Goal: Check status: Check status

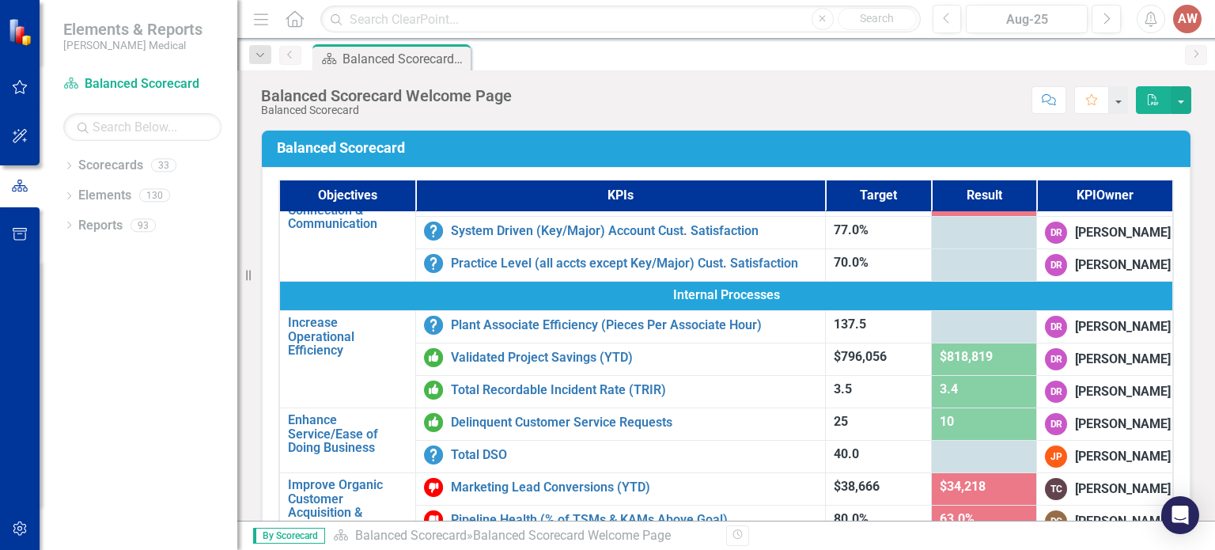
scroll to position [554, 0]
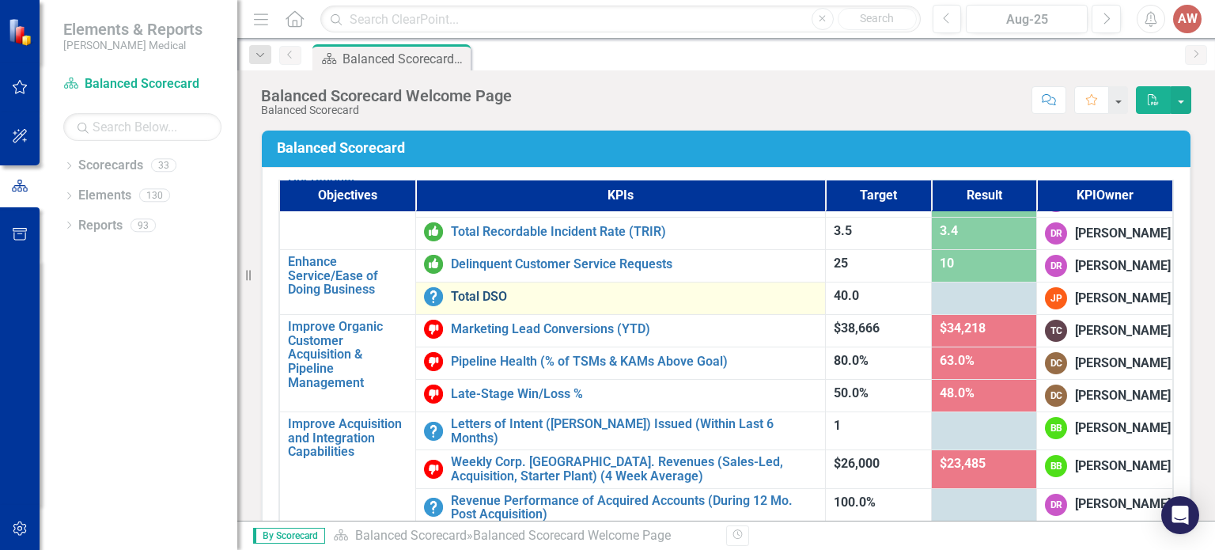
click at [471, 300] on link "Total DSO" at bounding box center [634, 296] width 366 height 14
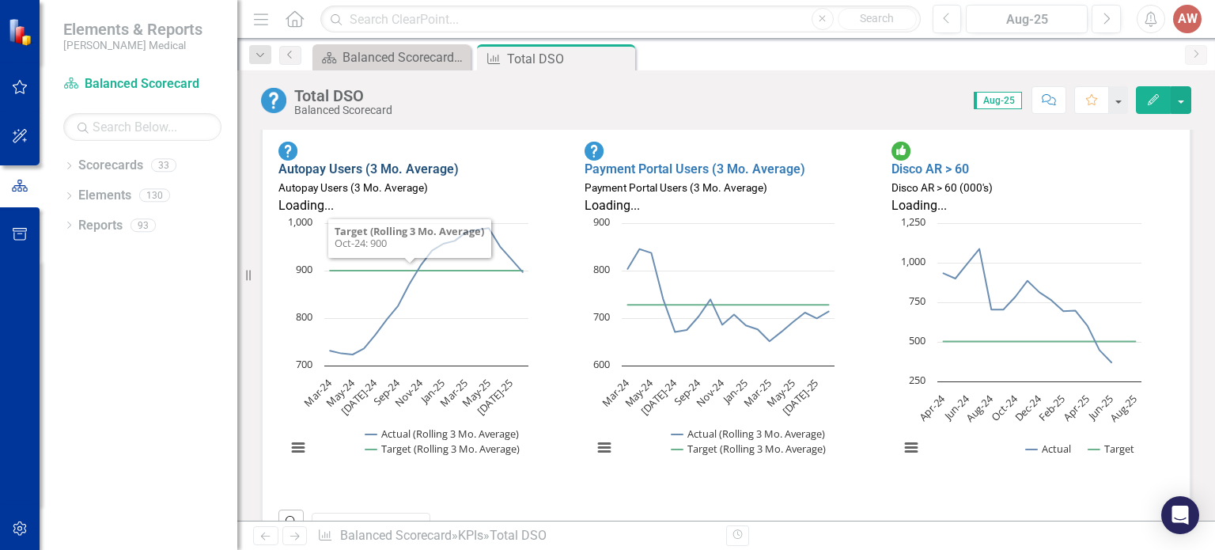
click at [404, 161] on link "Autopay Users (3 Mo. Average)" at bounding box center [368, 168] width 180 height 15
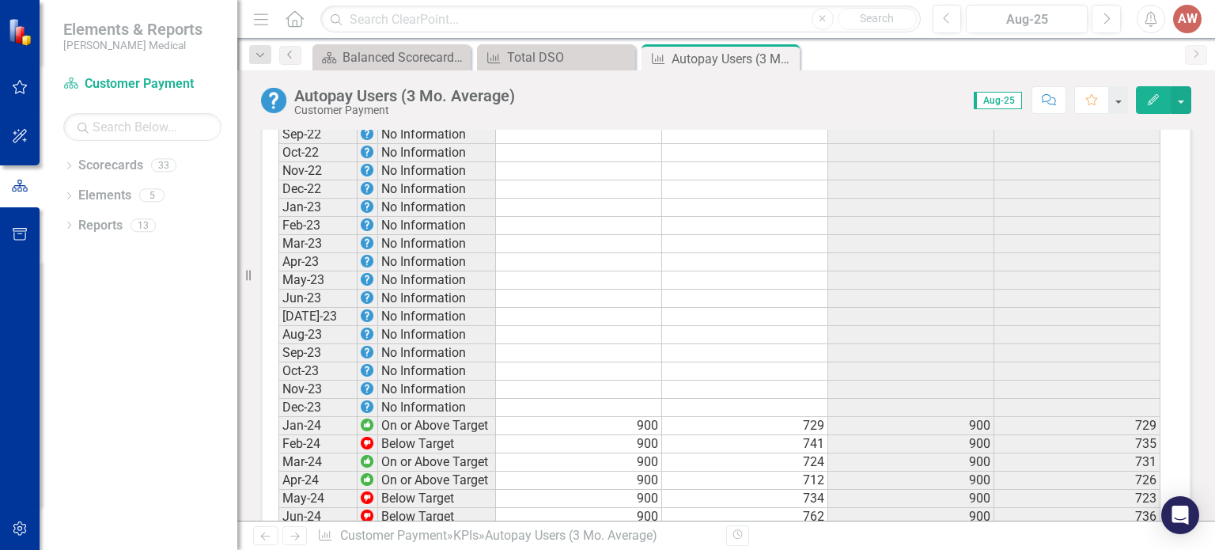
scroll to position [1107, 0]
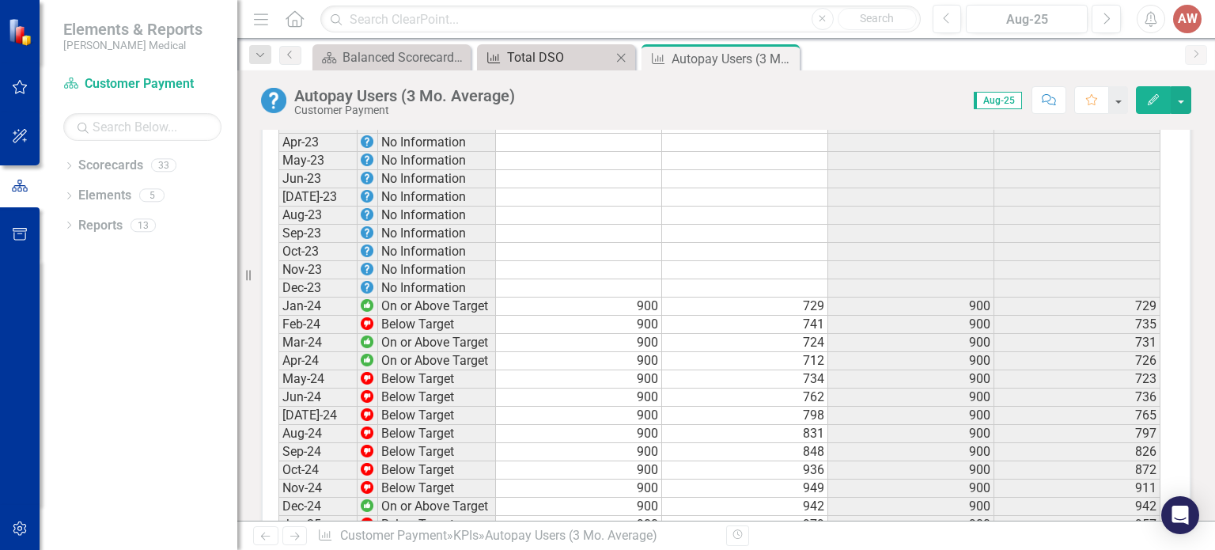
click at [559, 58] on div "Total DSO" at bounding box center [559, 57] width 104 height 20
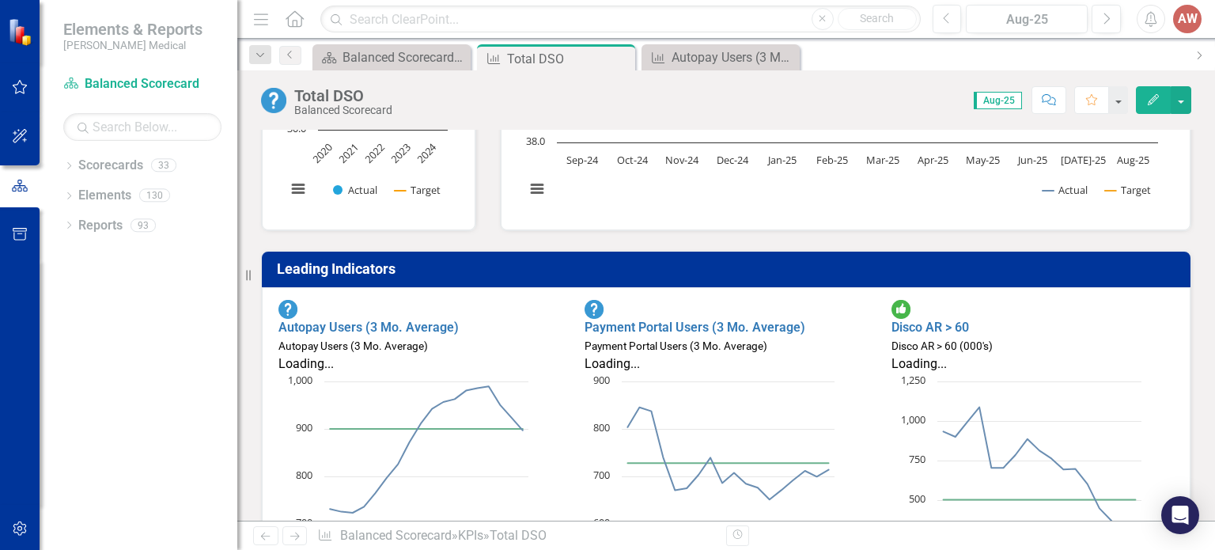
scroll to position [475, 0]
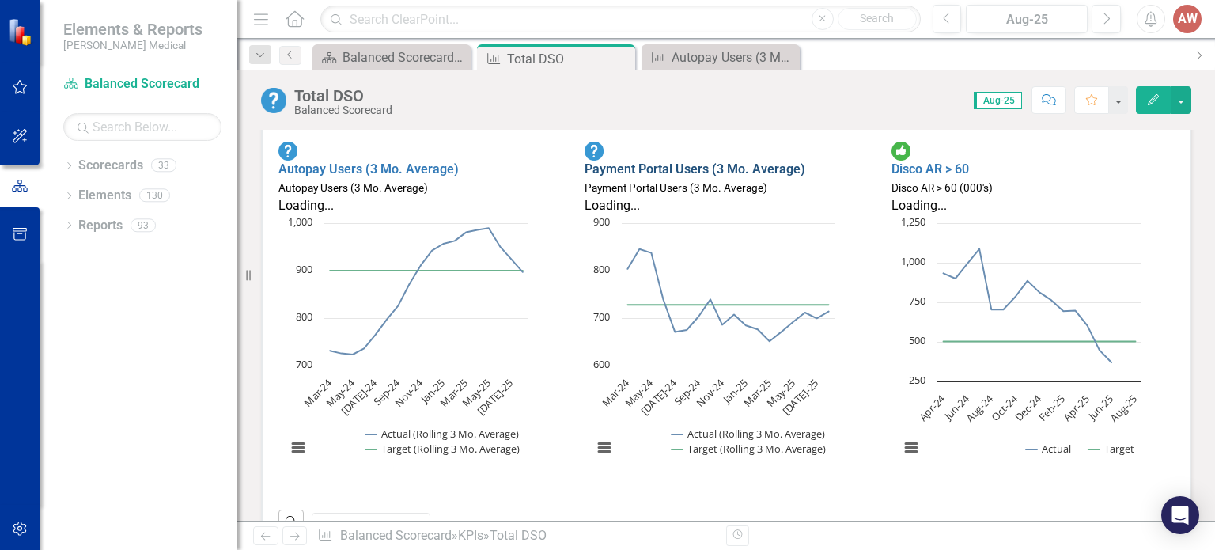
click at [630, 161] on link "Payment Portal Users (3 Mo. Average)" at bounding box center [694, 168] width 221 height 15
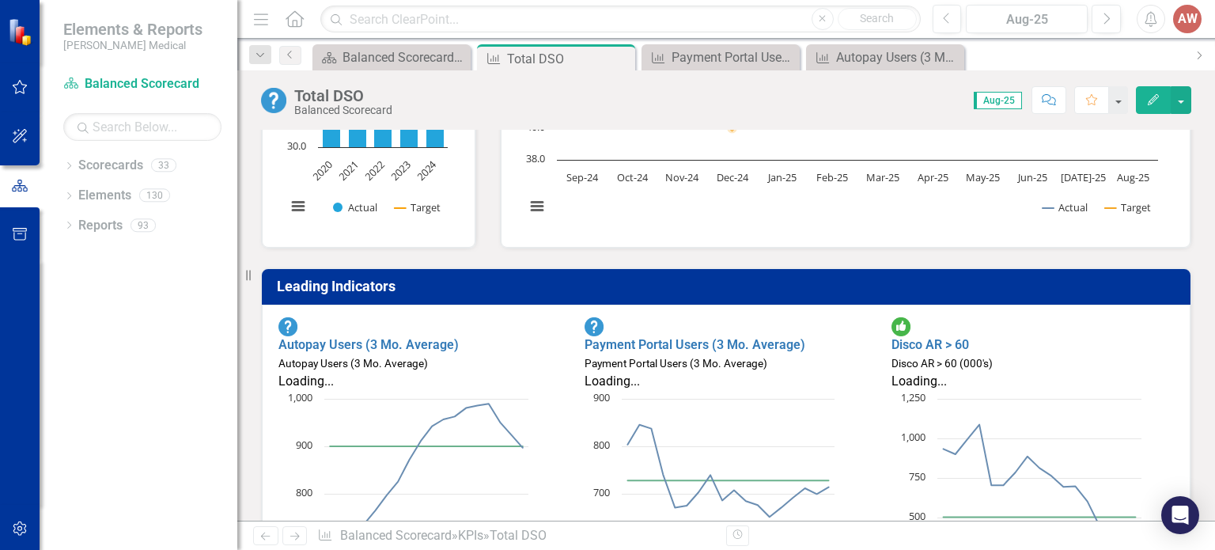
scroll to position [316, 0]
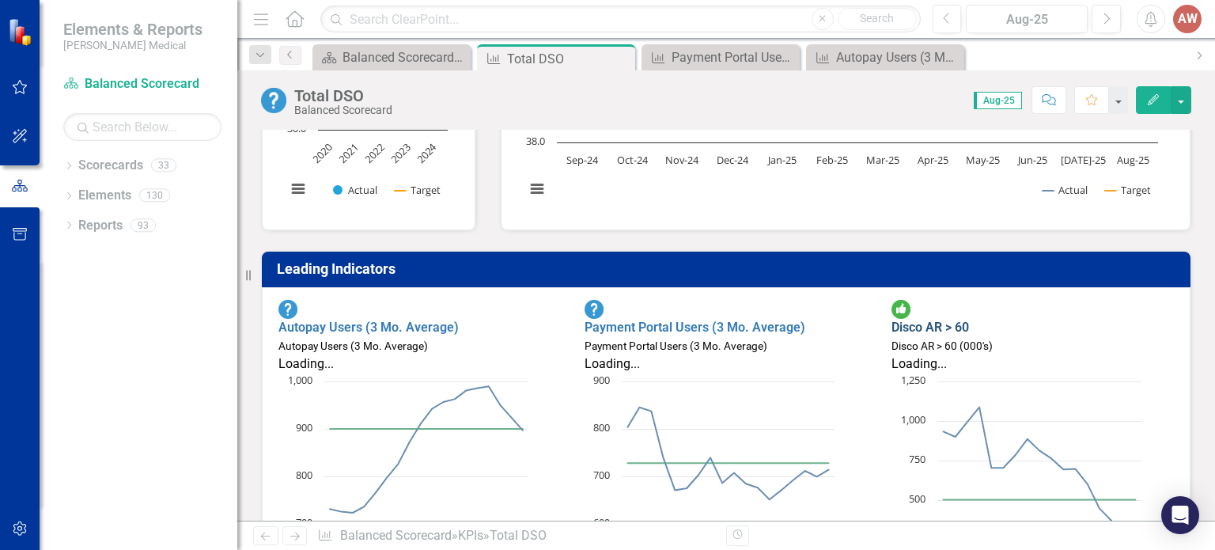
click at [959, 319] on link "Disco AR > 60" at bounding box center [930, 326] width 78 height 15
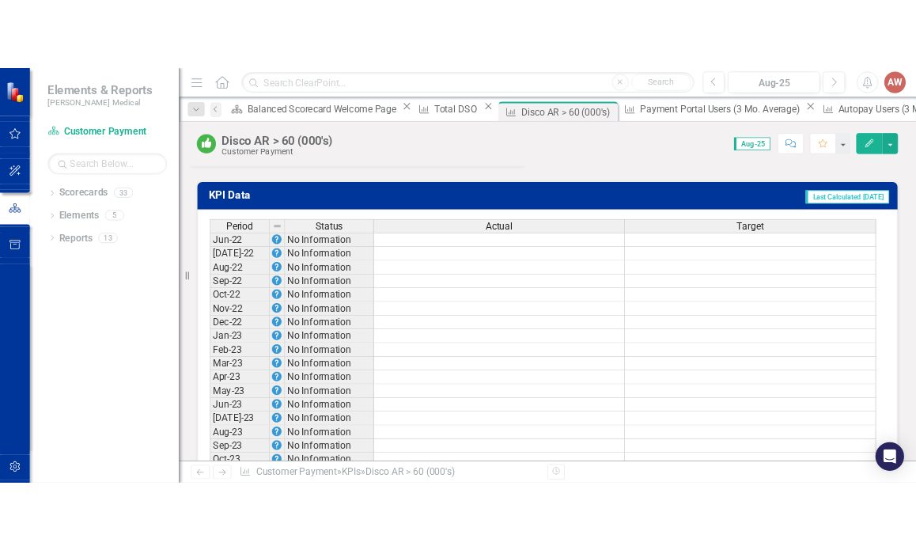
scroll to position [1107, 0]
